Goal: Find specific page/section: Find specific page/section

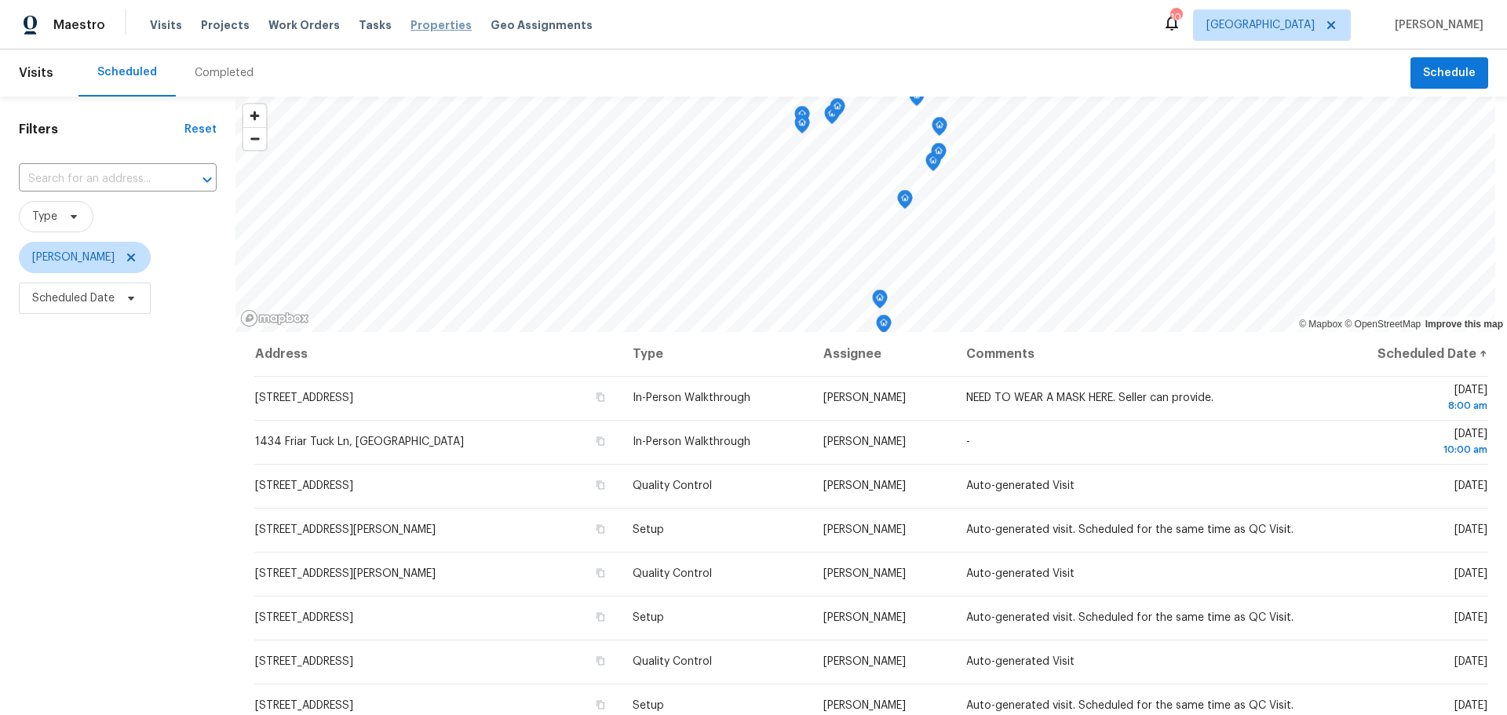
click at [415, 24] on span "Properties" at bounding box center [440, 25] width 61 height 16
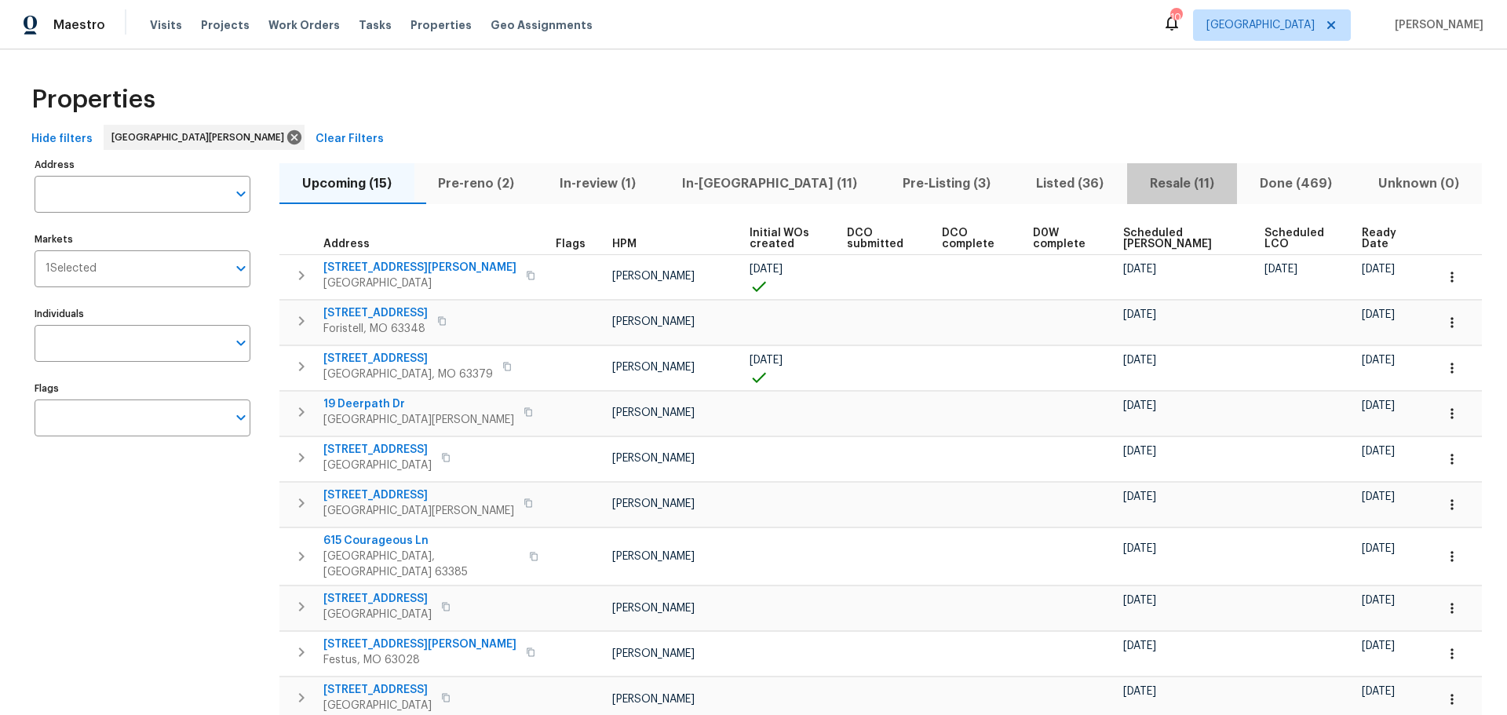
click at [1136, 188] on span "Resale (11)" at bounding box center [1181, 184] width 91 height 22
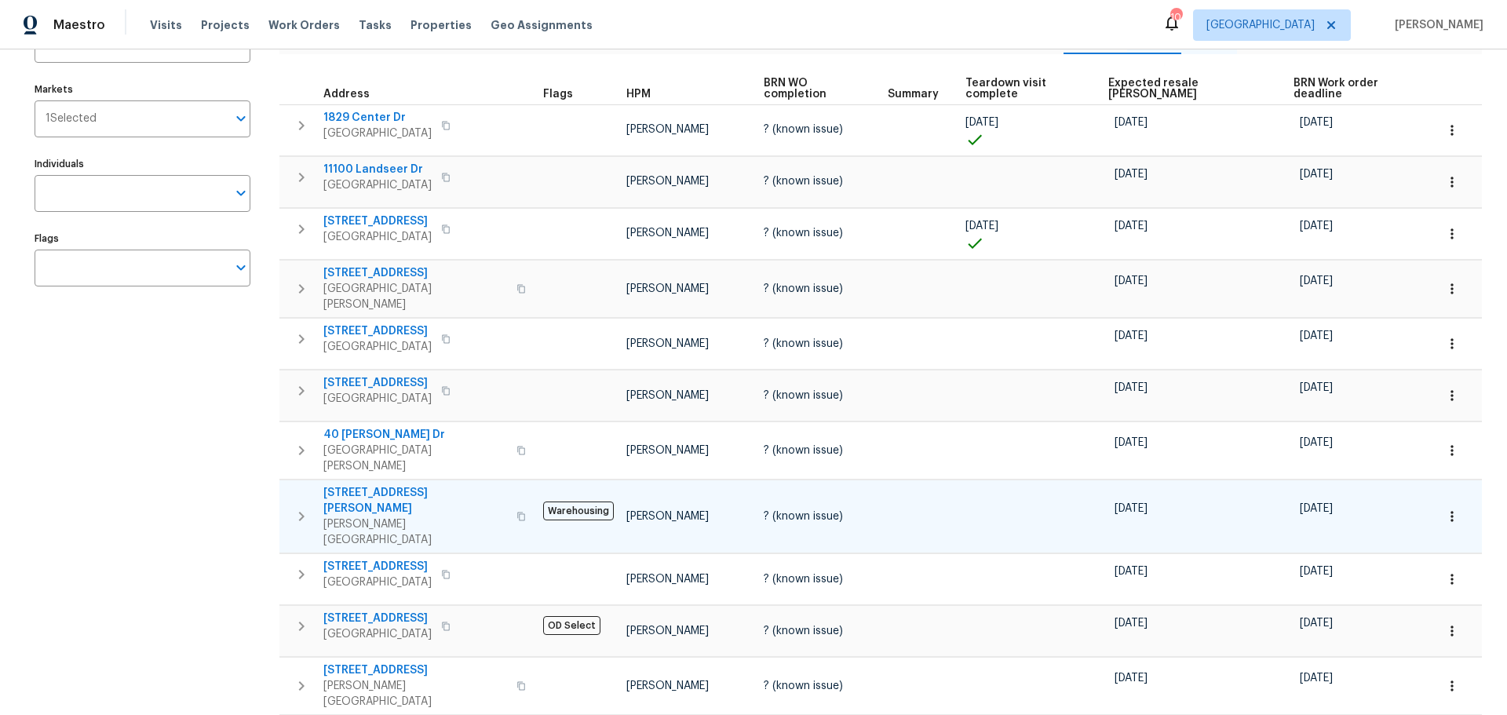
scroll to position [173, 0]
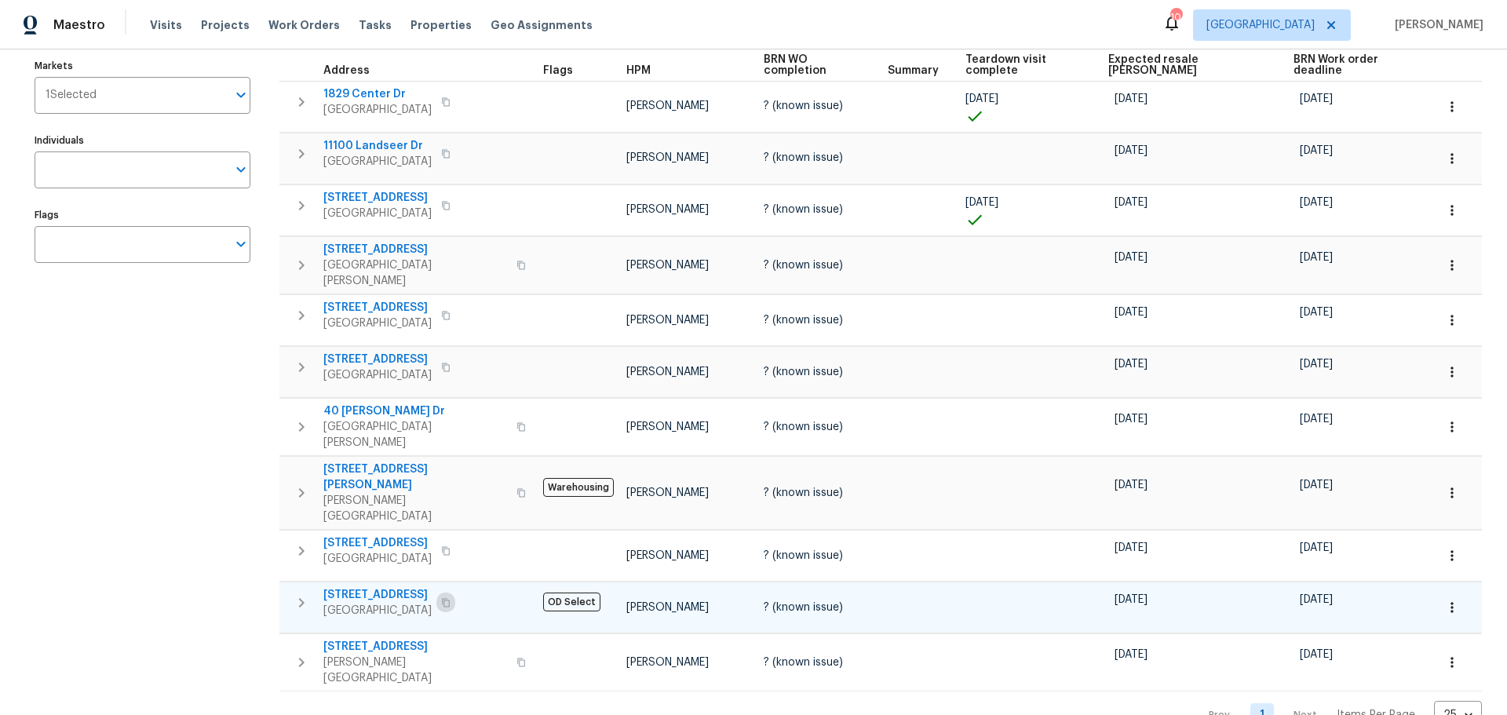
click at [455, 592] on button "button" at bounding box center [445, 603] width 19 height 22
click at [451, 592] on button "button" at bounding box center [445, 603] width 19 height 22
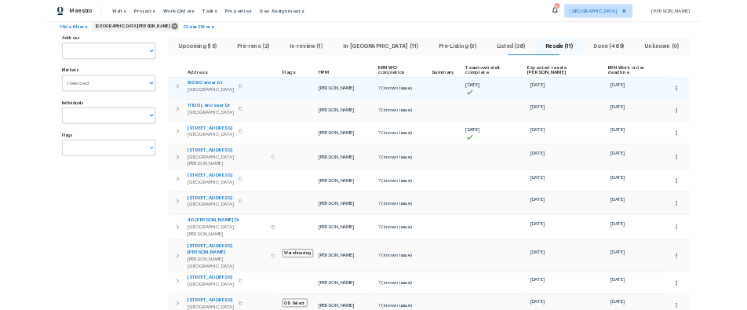
scroll to position [0, 0]
